Goal: Check status: Check status

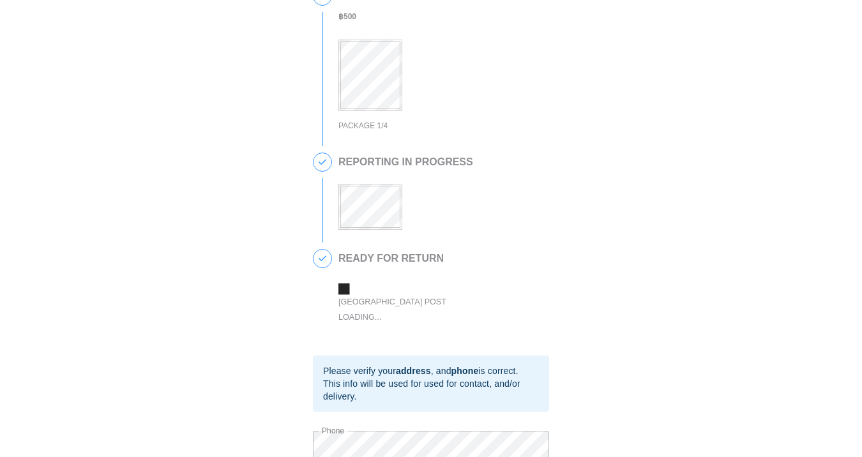
scroll to position [333, 0]
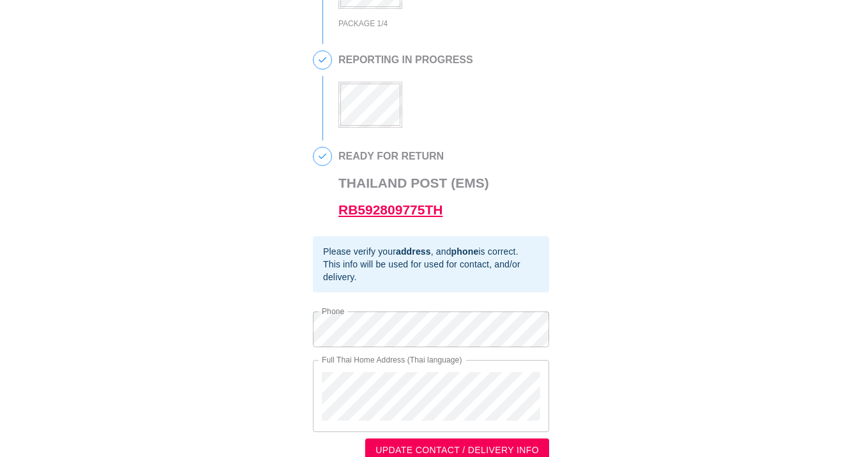
click at [363, 217] on link "RB592809775TH" at bounding box center [391, 209] width 104 height 15
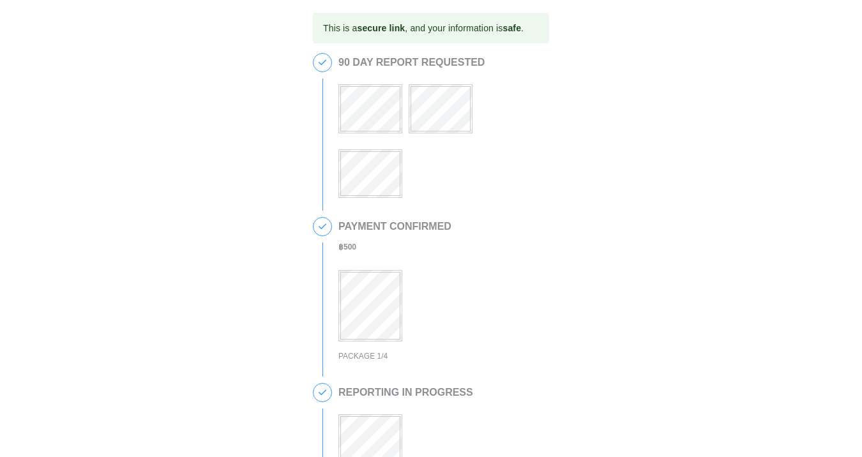
scroll to position [353, 0]
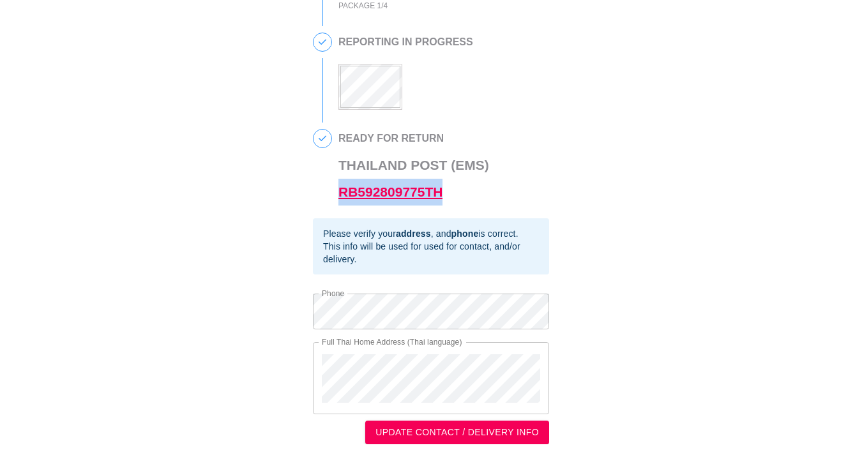
drag, startPoint x: 468, startPoint y: 192, endPoint x: 339, endPoint y: 192, distance: 128.4
click at [339, 192] on h3 "Thailand Post (EMS) RB592809775TH" at bounding box center [414, 179] width 151 height 54
copy link "RB592809775TH"
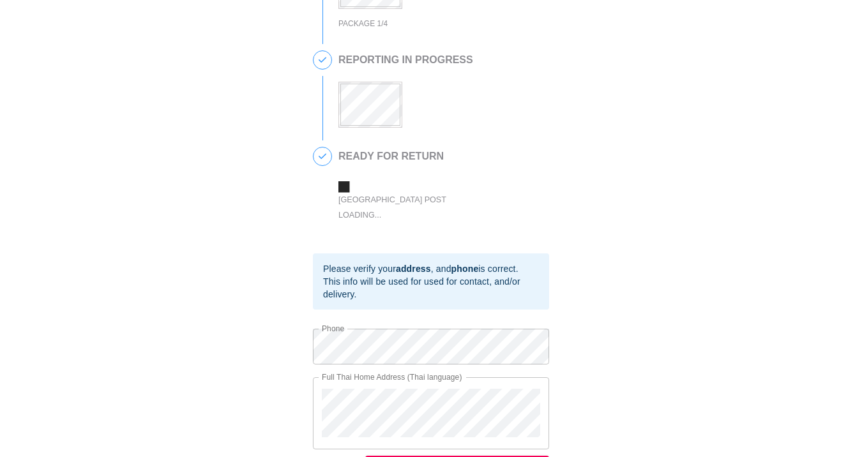
scroll to position [353, 0]
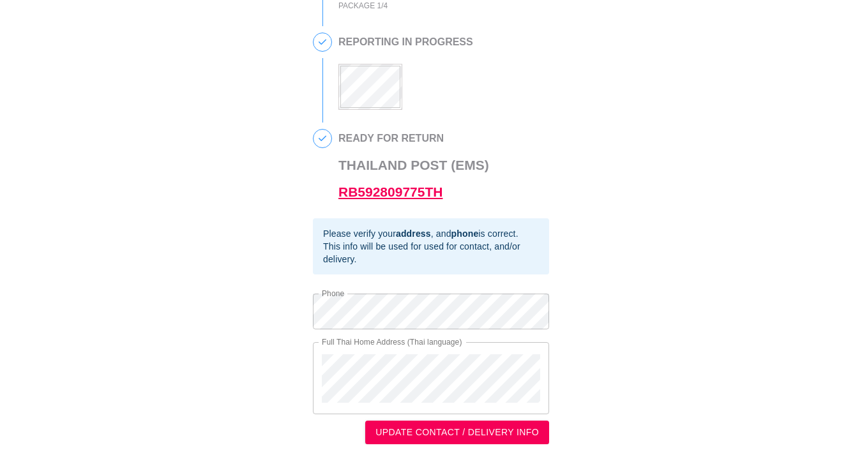
click at [386, 190] on link "RB592809775TH" at bounding box center [391, 192] width 104 height 15
